Goal: Information Seeking & Learning: Understand process/instructions

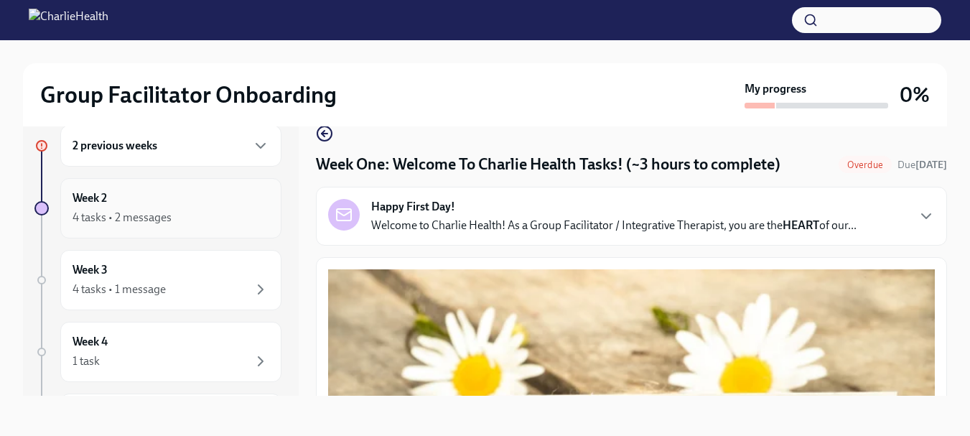
click at [113, 207] on div "Week 2 4 tasks • 2 messages" at bounding box center [170, 208] width 197 height 36
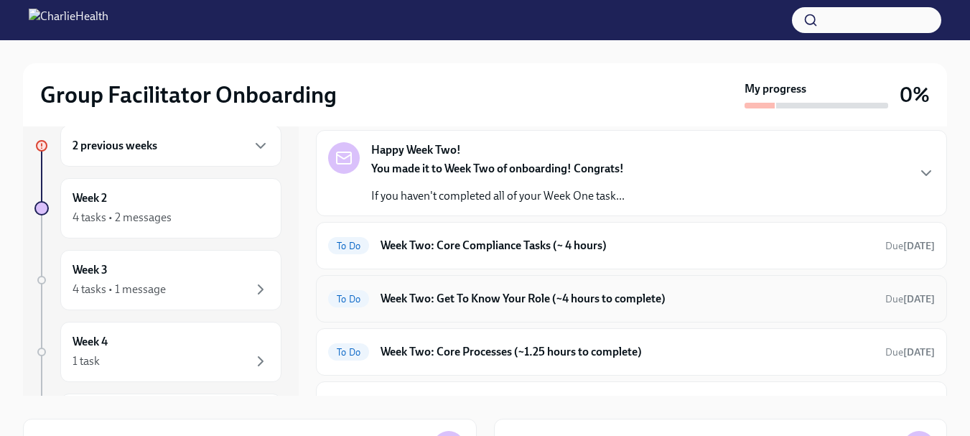
scroll to position [215, 0]
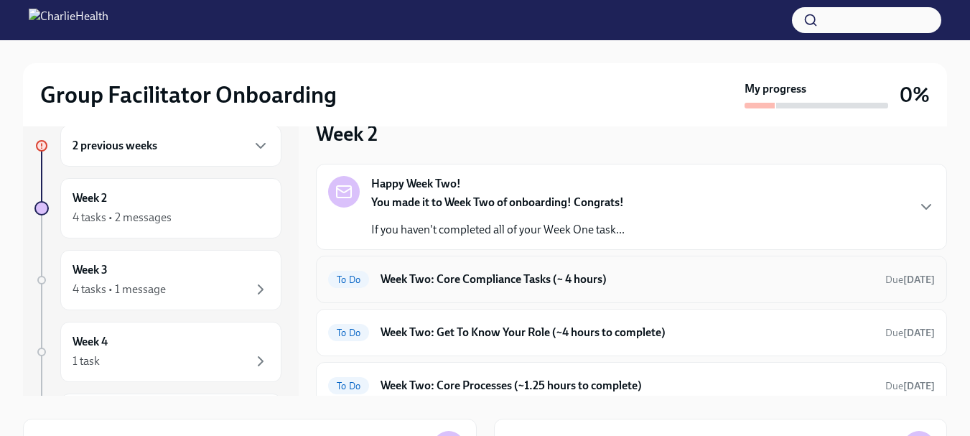
click at [407, 273] on h6 "Week Two: Core Compliance Tasks (~ 4 hours)" at bounding box center [626, 279] width 493 height 16
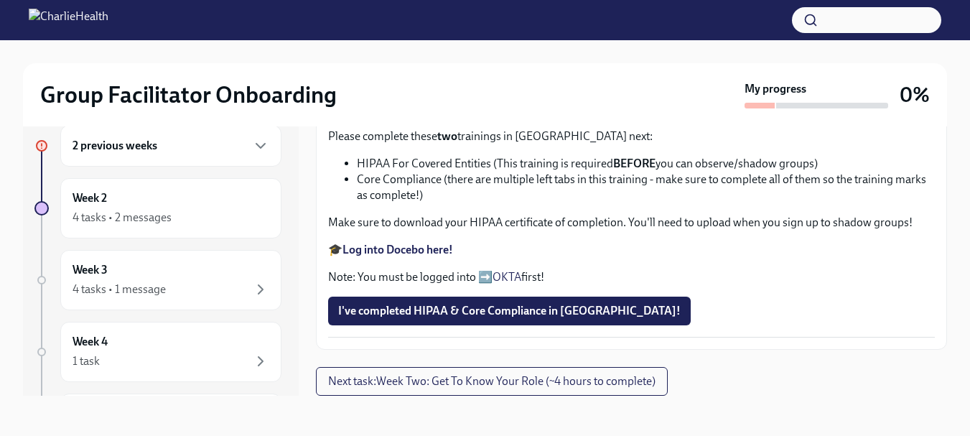
scroll to position [1036, 0]
click at [382, 248] on strong "Log into Docebo here!" at bounding box center [397, 250] width 111 height 14
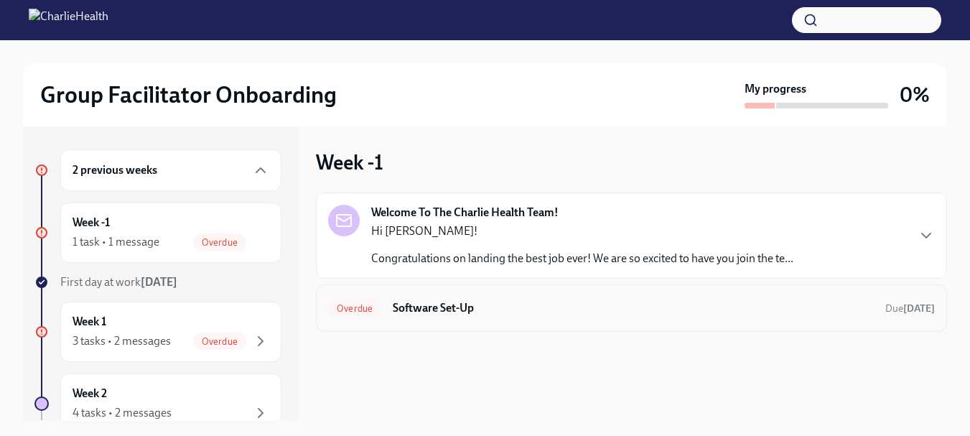
click at [413, 309] on h6 "Software Set-Up" at bounding box center [633, 308] width 481 height 16
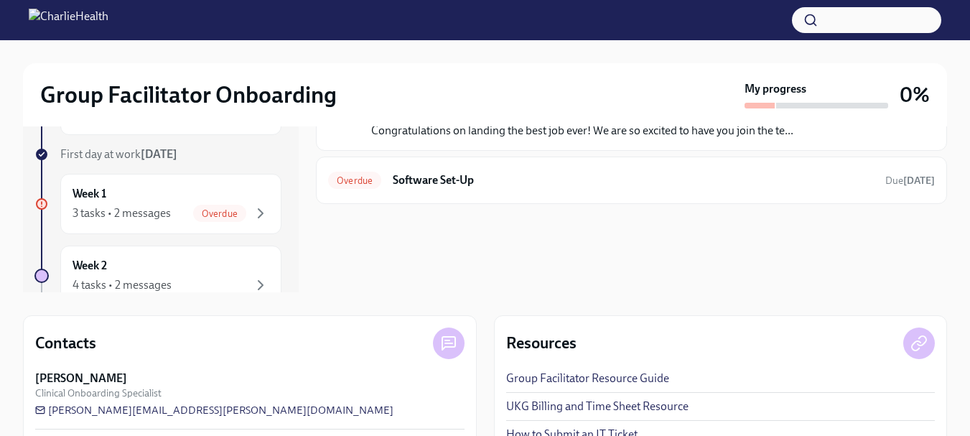
scroll to position [209, 0]
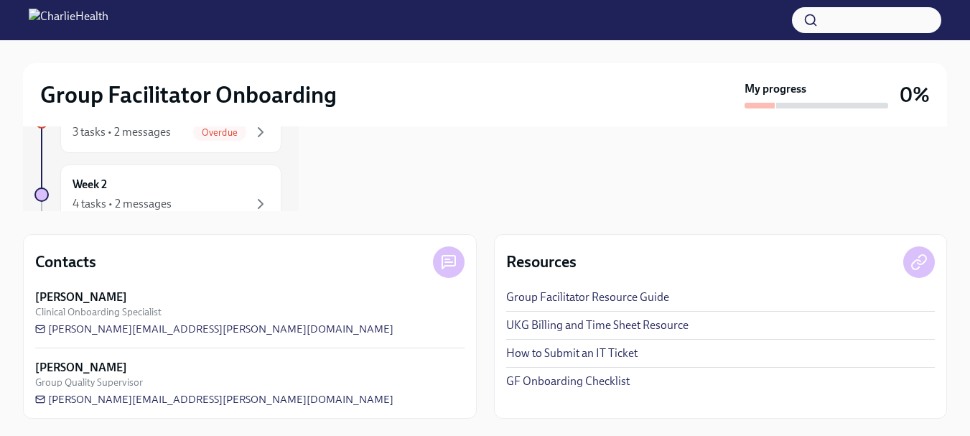
click at [535, 296] on link "Group Facilitator Resource Guide" at bounding box center [587, 297] width 163 height 16
